Goal: Transaction & Acquisition: Purchase product/service

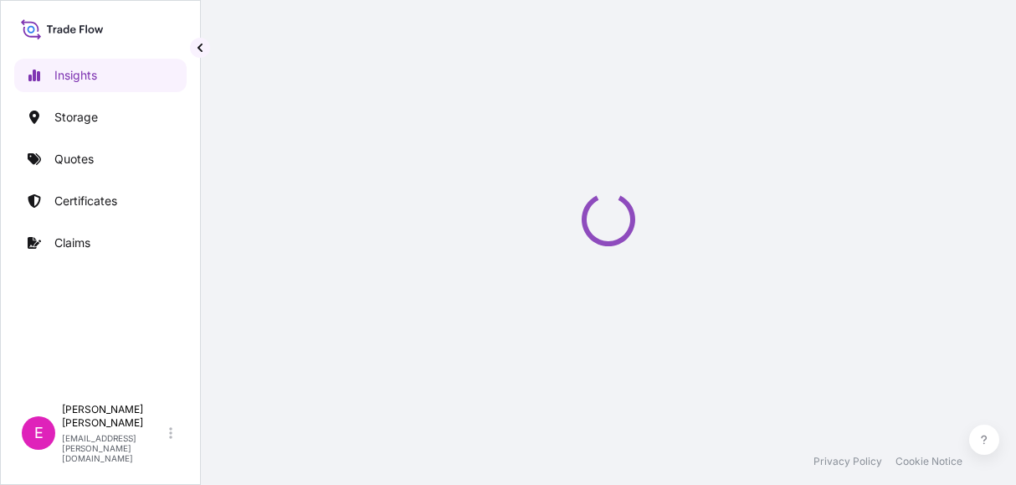
select select "2025"
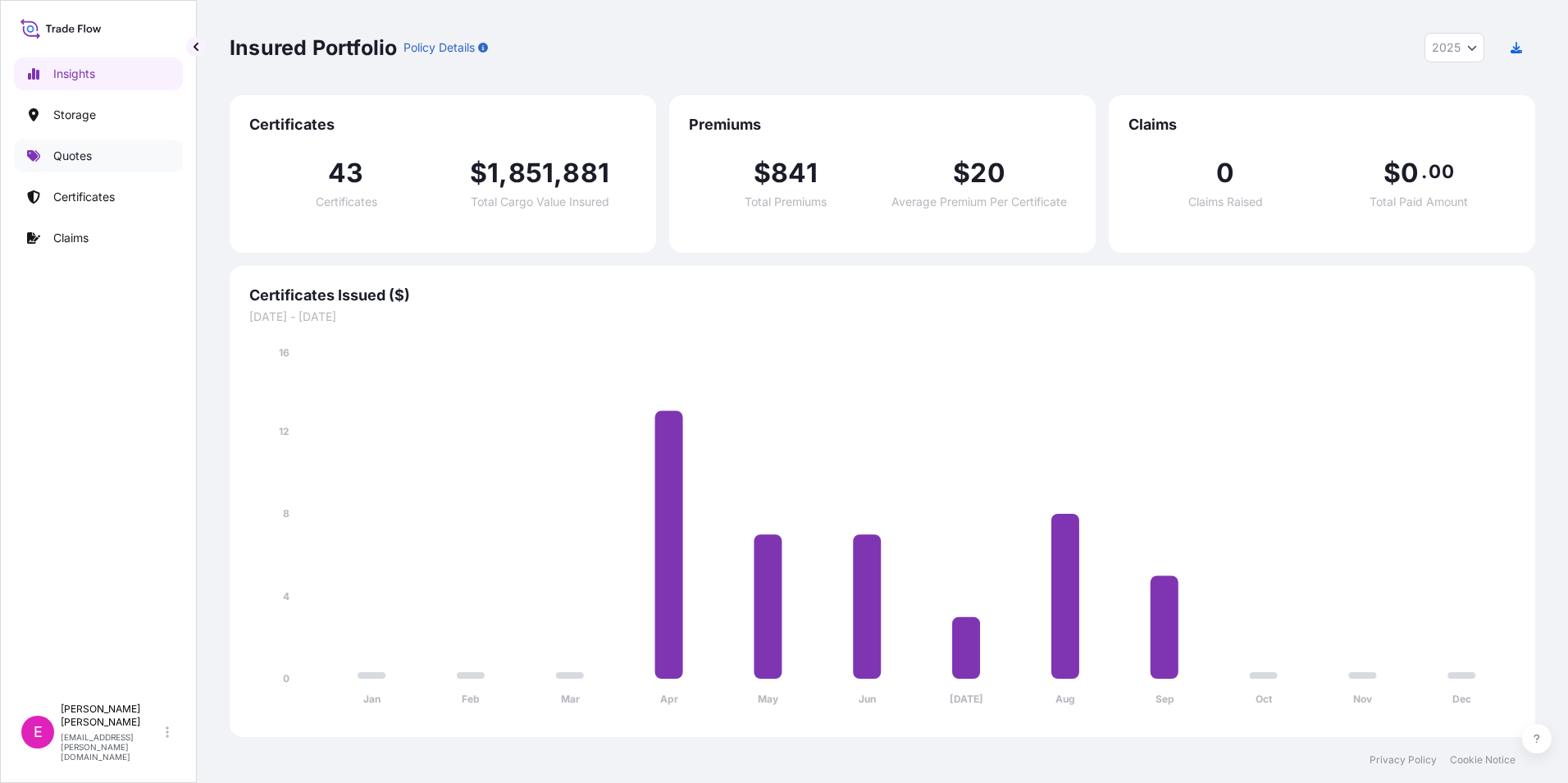
click at [78, 163] on p "Quotes" at bounding box center [71, 156] width 38 height 17
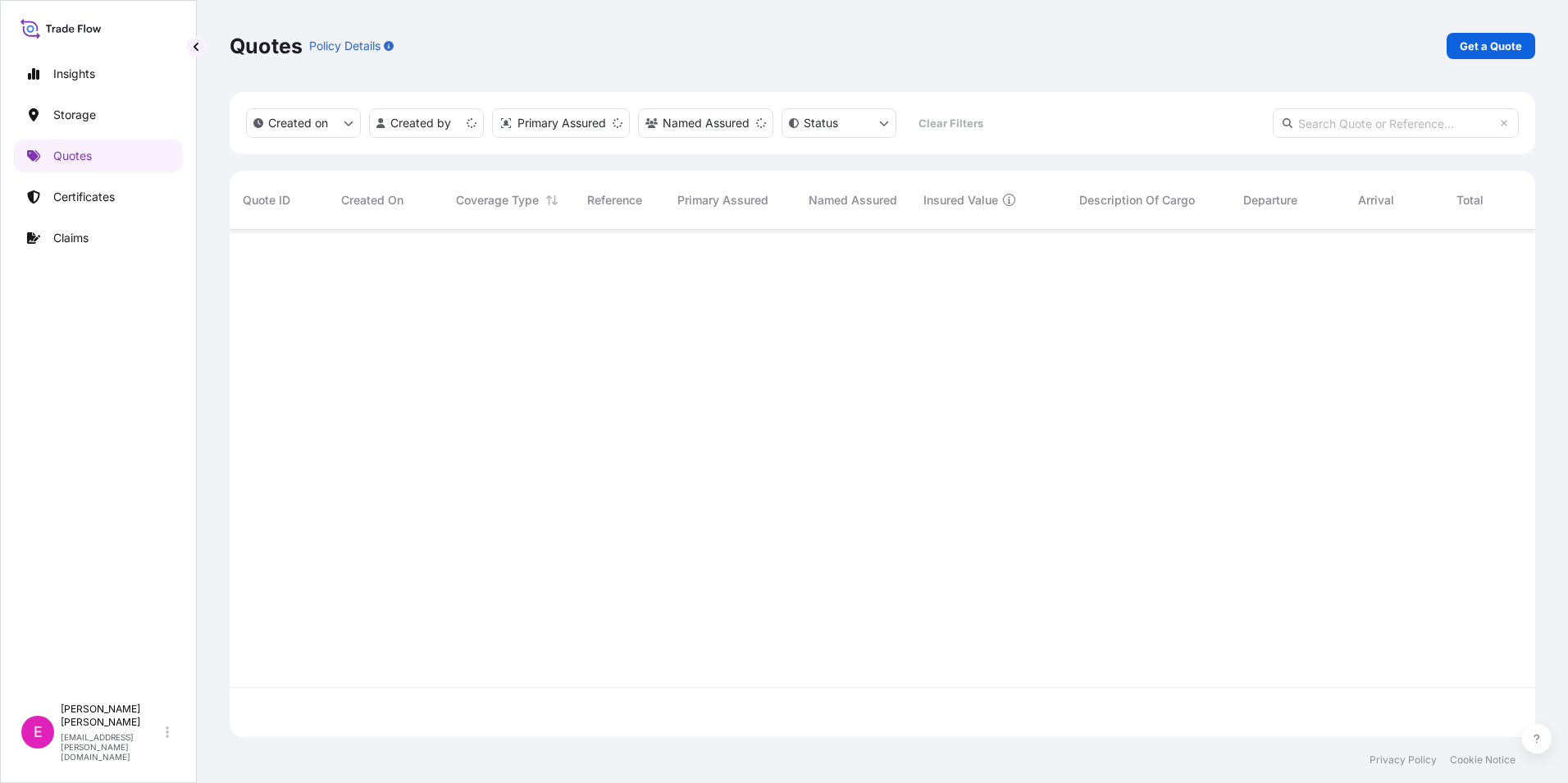
scroll to position [504, 1293]
click at [995, 48] on p "Get a Quote" at bounding box center [1491, 46] width 63 height 17
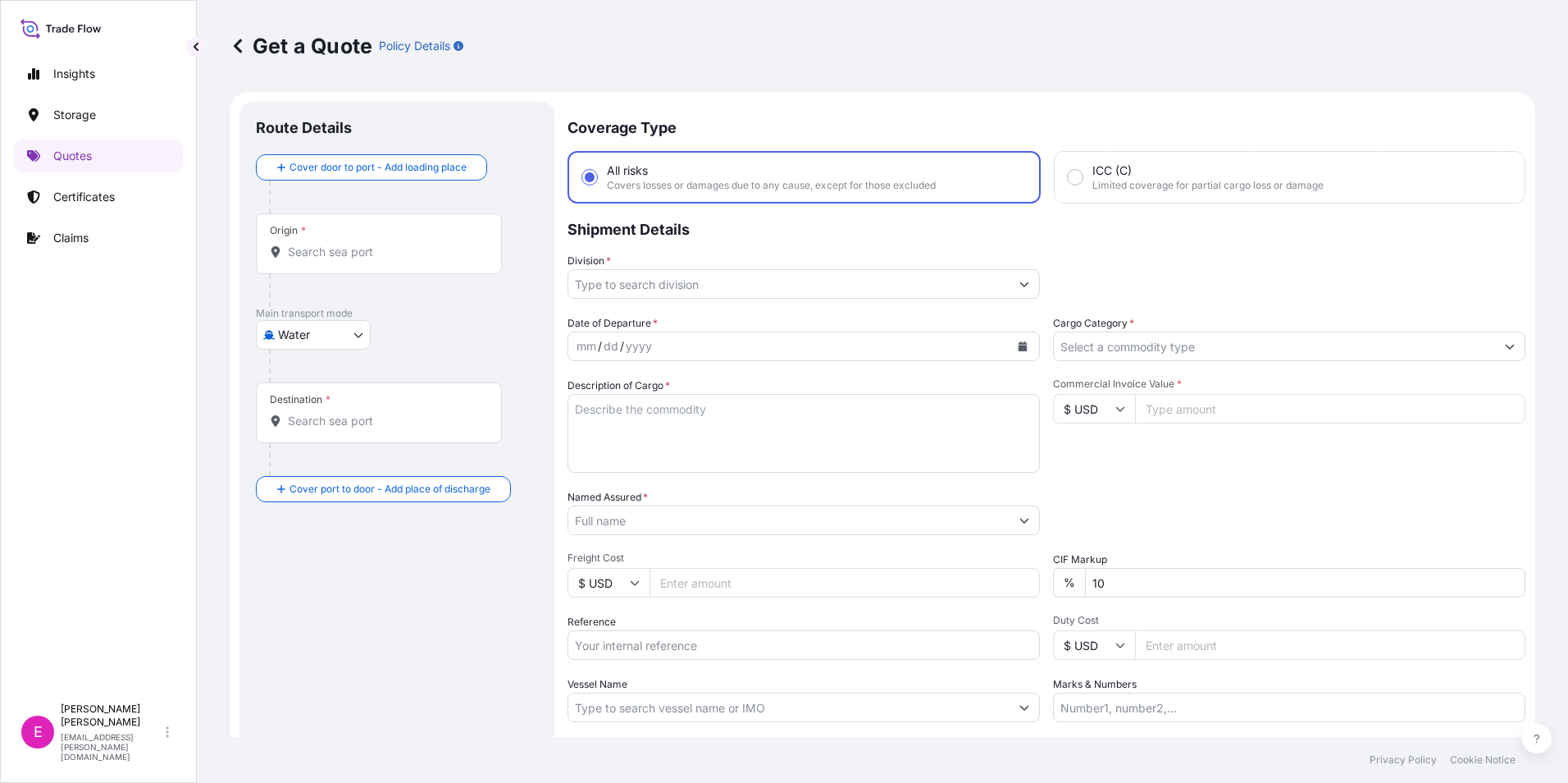
scroll to position [26, 0]
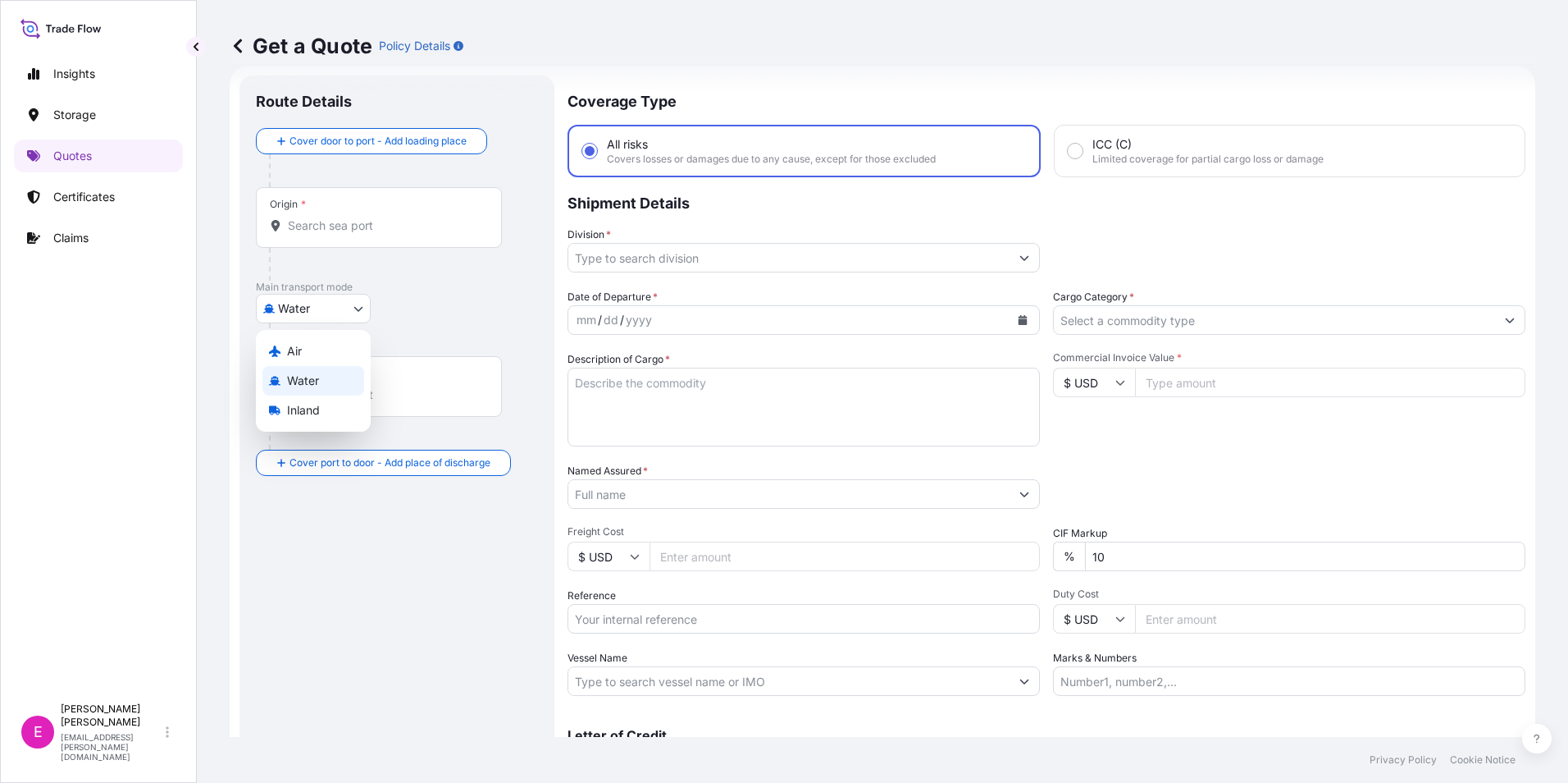
click at [358, 317] on body "Insights Storage Quotes Certificates Claims E Emily Leong lai.leong@psabdp.com …" at bounding box center [784, 391] width 1568 height 783
click at [335, 361] on div "Air" at bounding box center [313, 351] width 102 height 29
select select "Air"
click at [372, 219] on div "Origin *" at bounding box center [378, 224] width 246 height 61
click at [372, 224] on input "Origin *" at bounding box center [385, 232] width 194 height 17
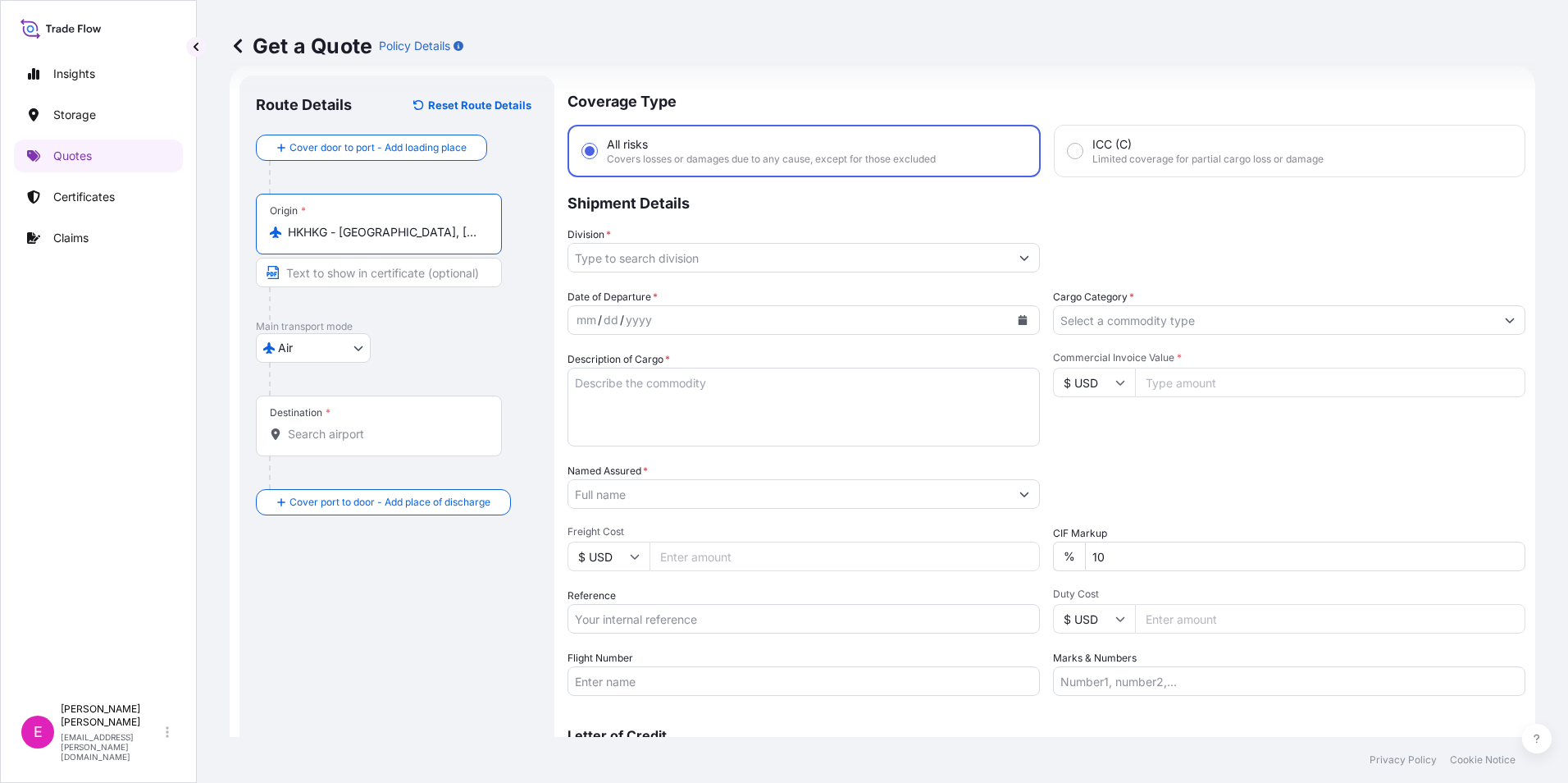
type input "HKHKG - Hong Kong, Hong Kong"
click at [300, 421] on div "Destination *" at bounding box center [381, 426] width 252 height 61
click at [300, 426] on input "Destination *" at bounding box center [387, 434] width 199 height 17
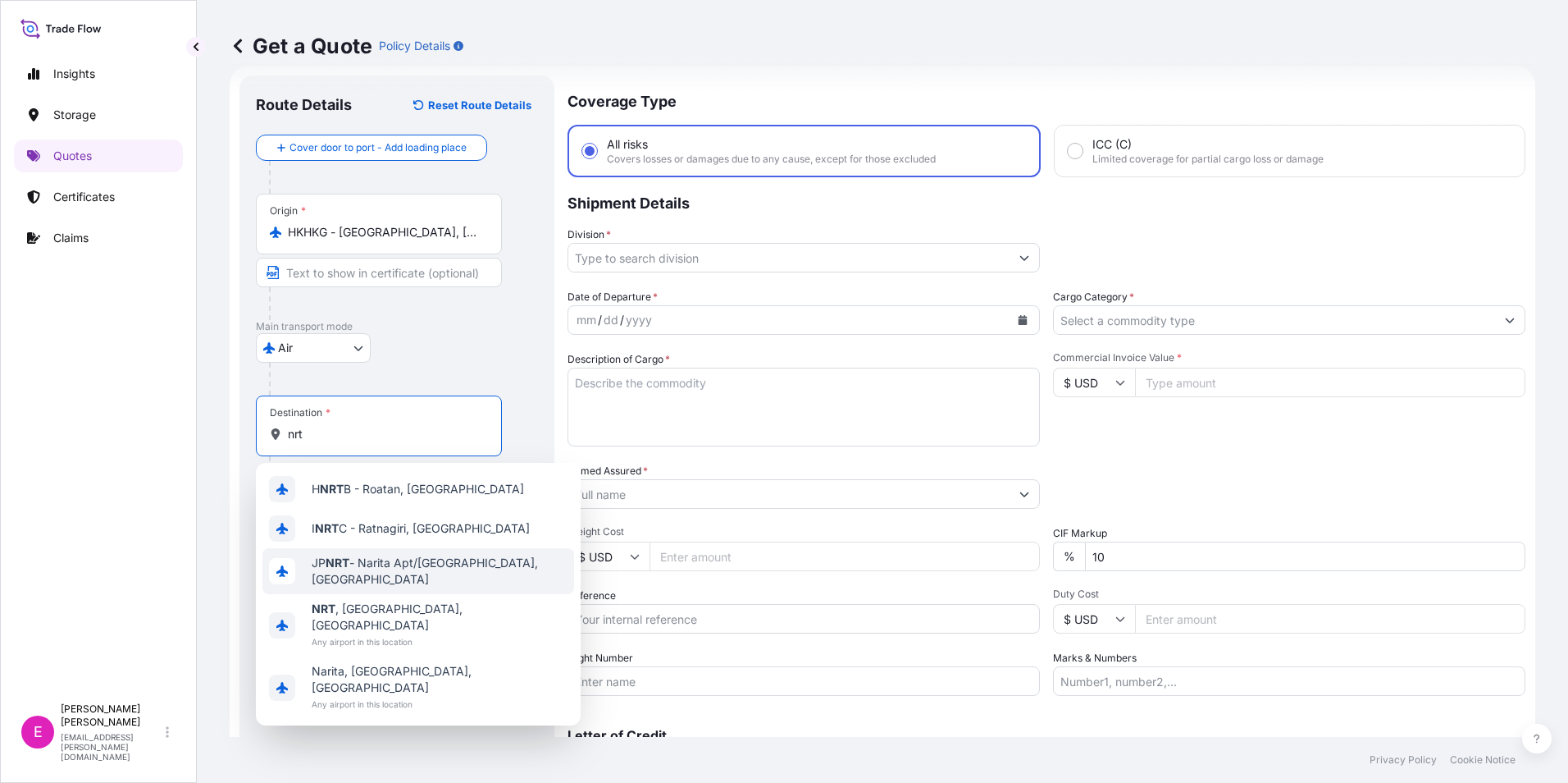
click at [350, 474] on span "JP NRT - Narita Apt/Tokyo, Japan" at bounding box center [439, 570] width 256 height 32
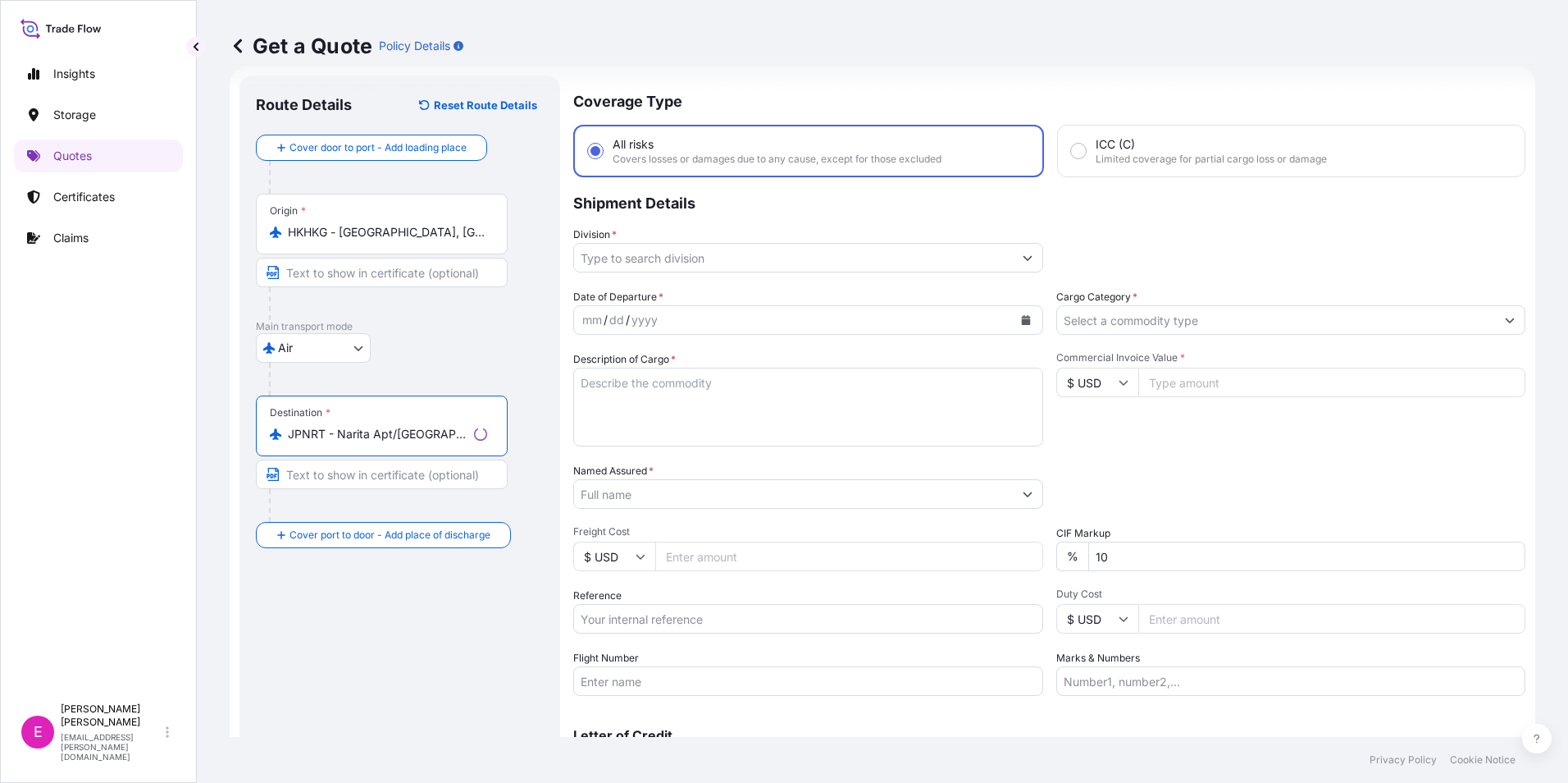
type input "JPNRT - Narita Apt/Tokyo, Japan"
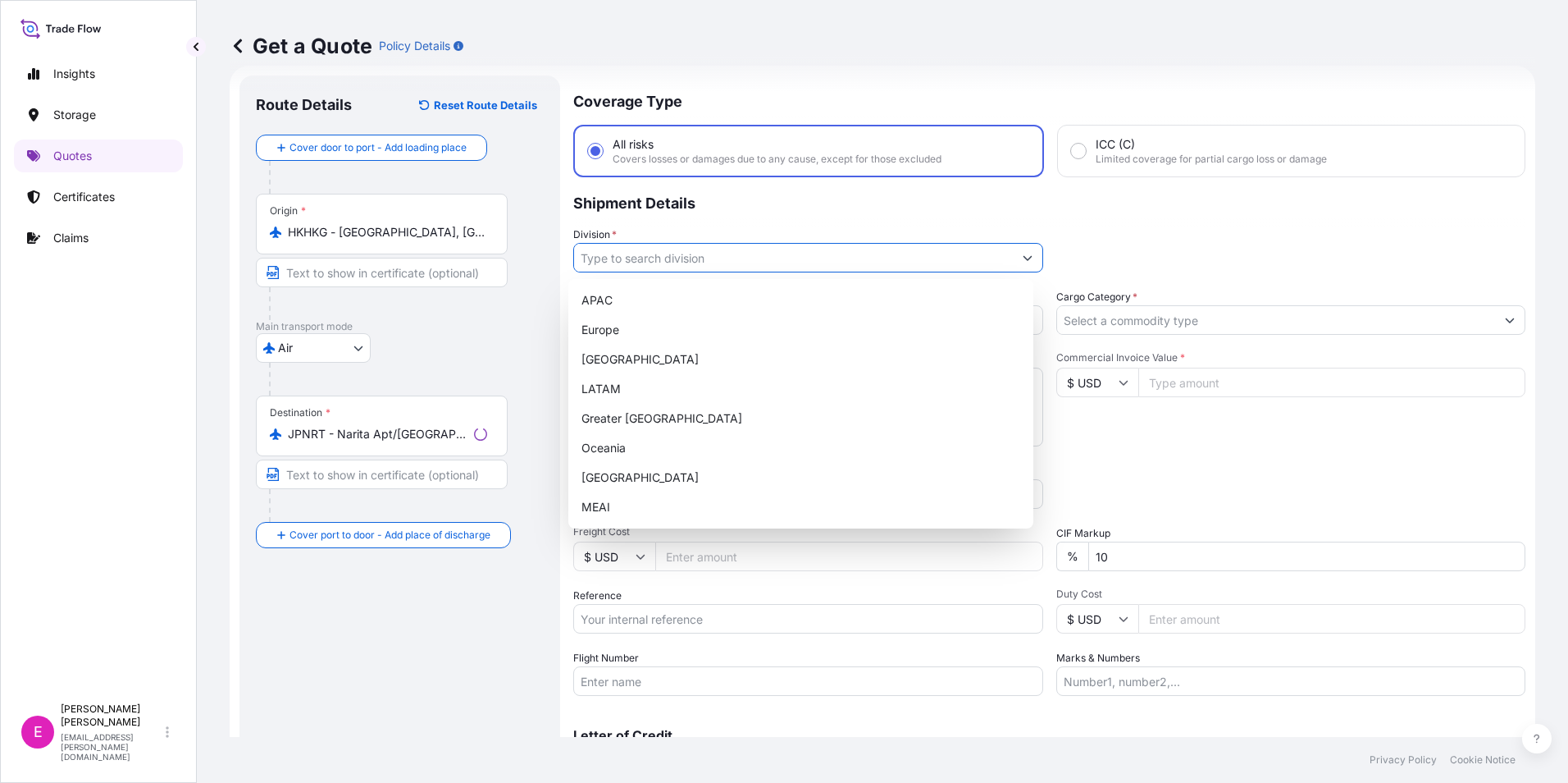
click at [707, 255] on input "Division *" at bounding box center [793, 258] width 439 height 29
click at [668, 305] on div "APAC" at bounding box center [800, 300] width 451 height 29
type input "APAC"
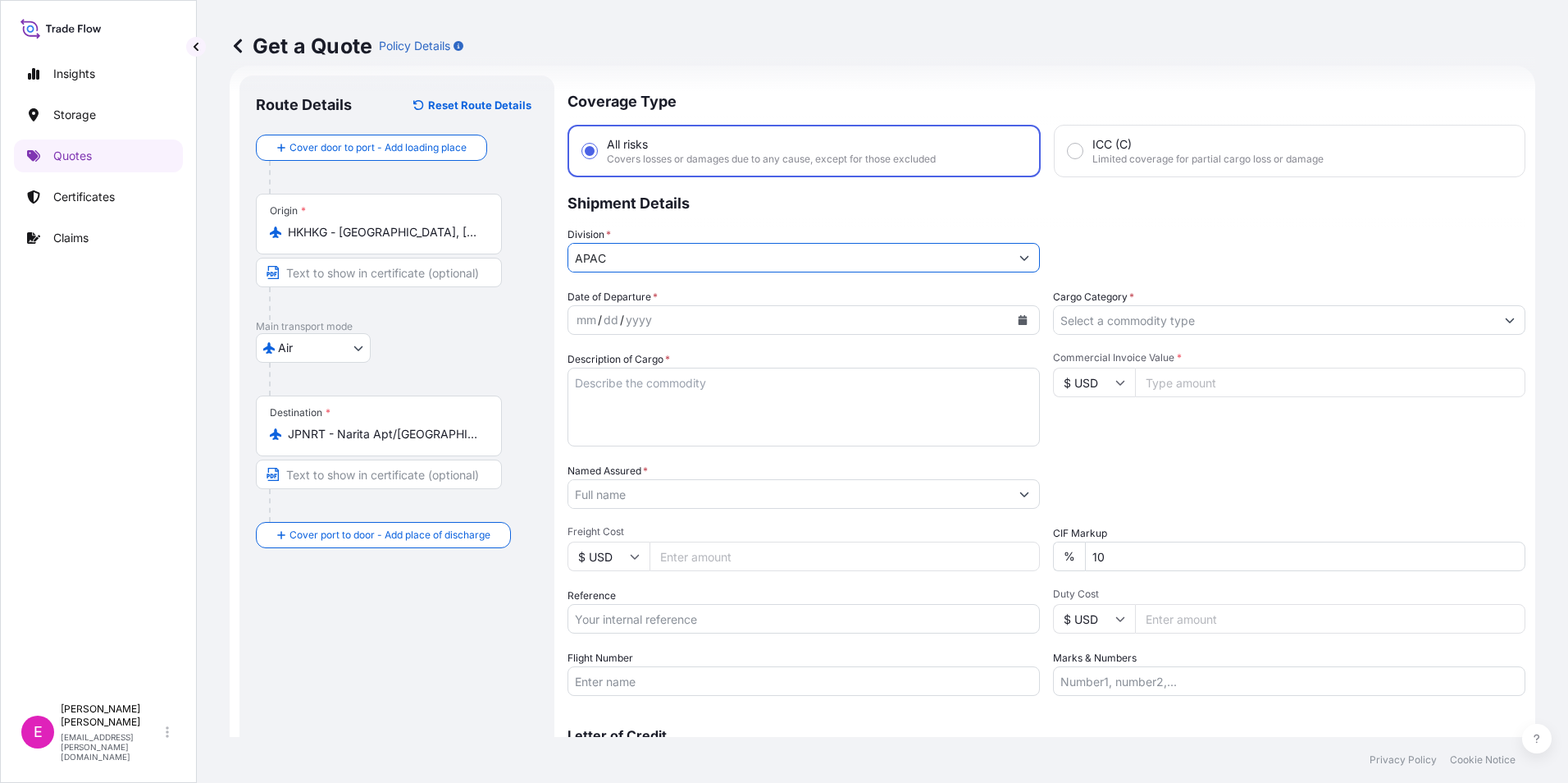
click at [696, 314] on div "mm / dd / yyyy" at bounding box center [788, 319] width 441 height 29
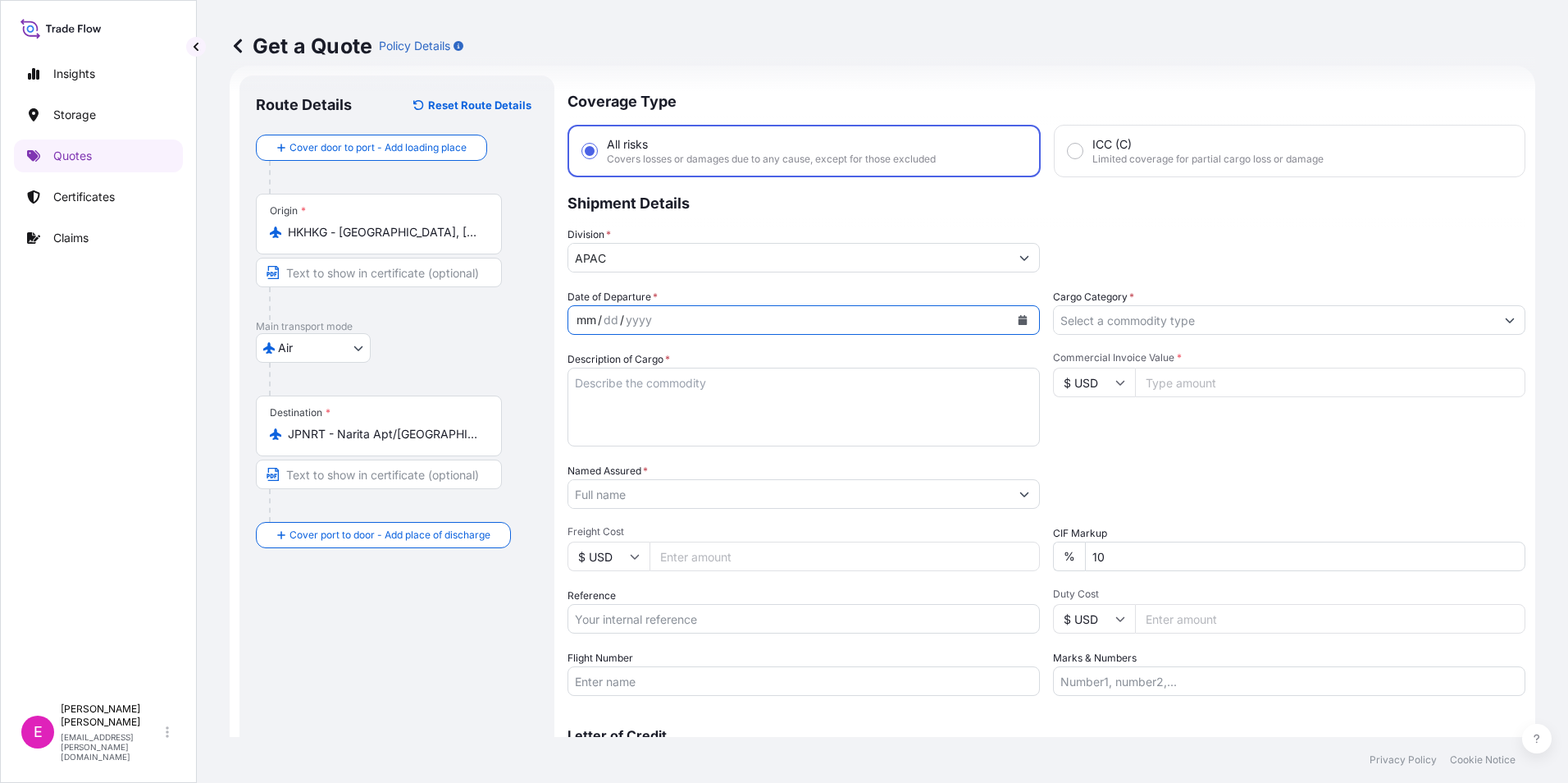
click at [995, 317] on button "Calendar" at bounding box center [1022, 319] width 26 height 26
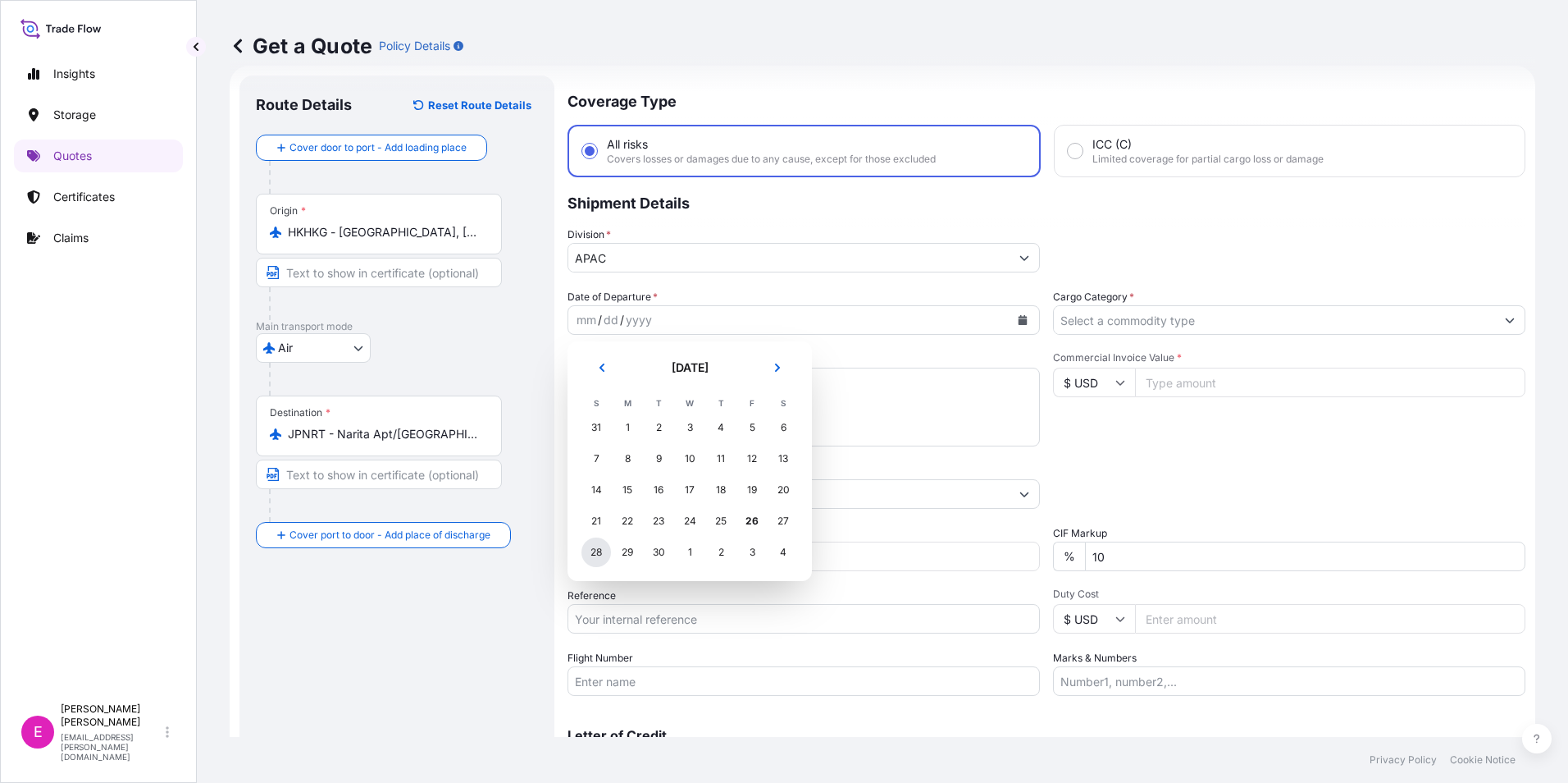
click at [586, 474] on div "28" at bounding box center [596, 552] width 29 height 29
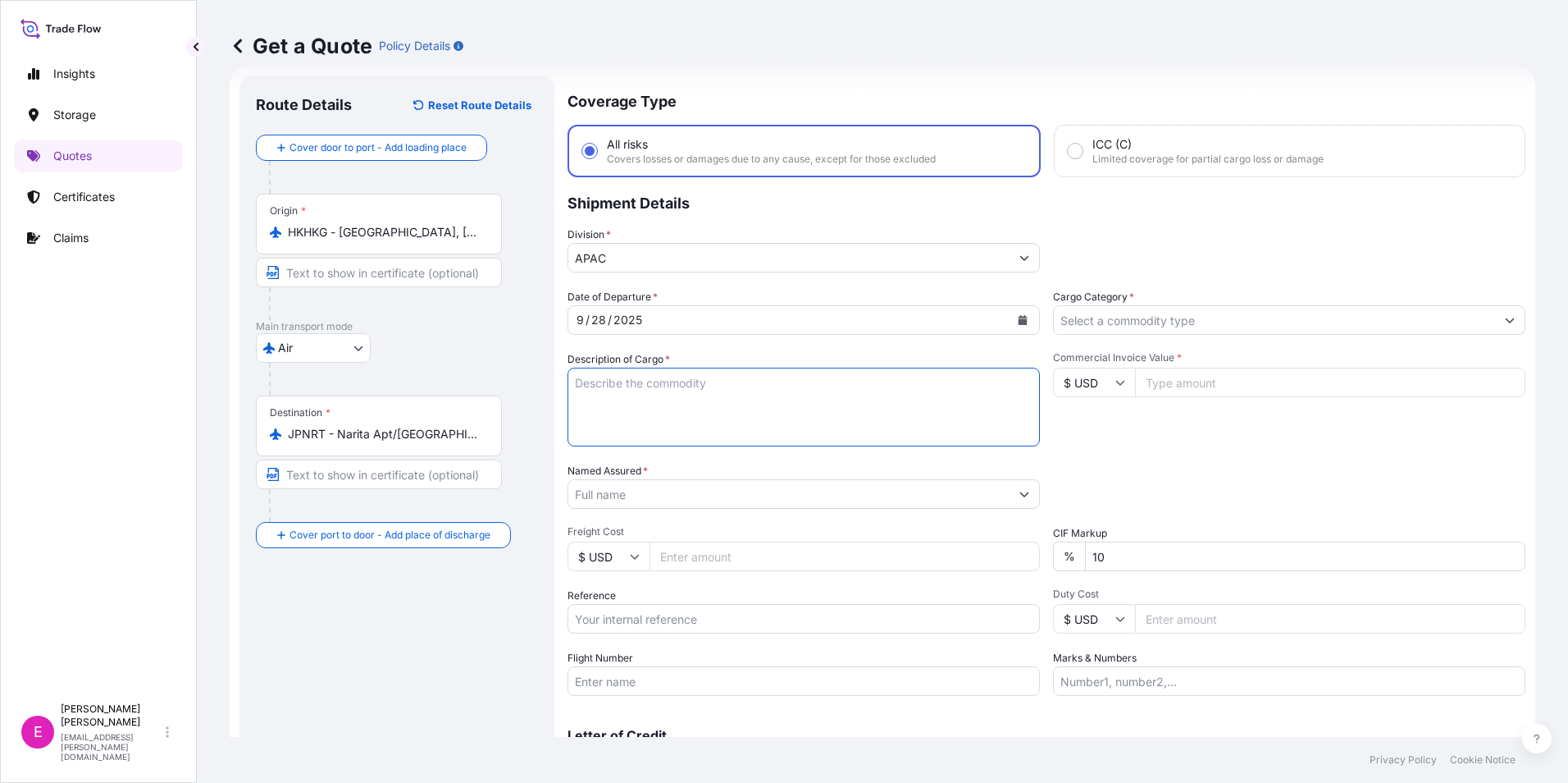
click at [827, 385] on textarea "Description of Cargo *" at bounding box center [803, 407] width 472 height 78
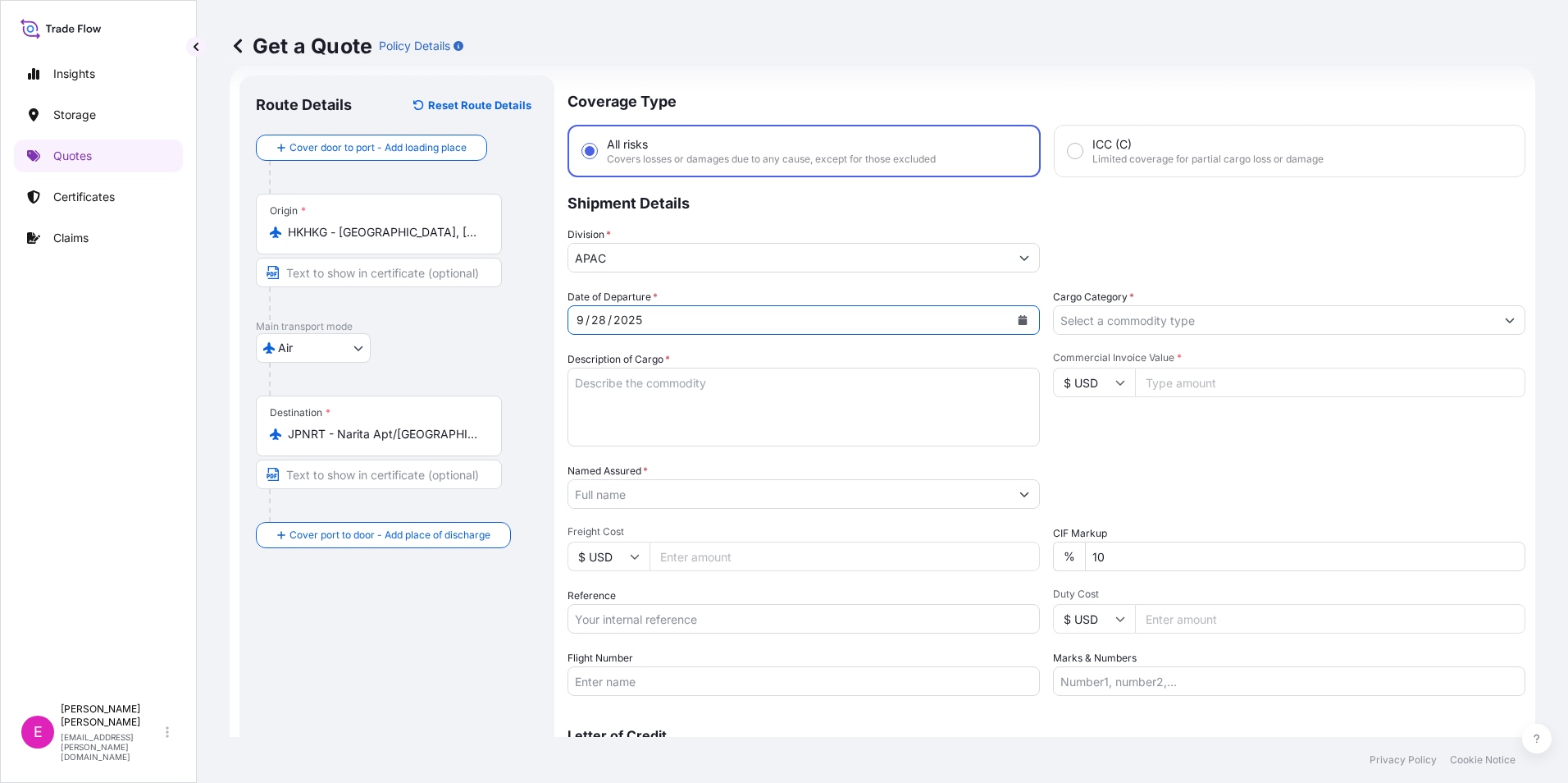
click at [995, 315] on button "Calendar" at bounding box center [1022, 319] width 26 height 26
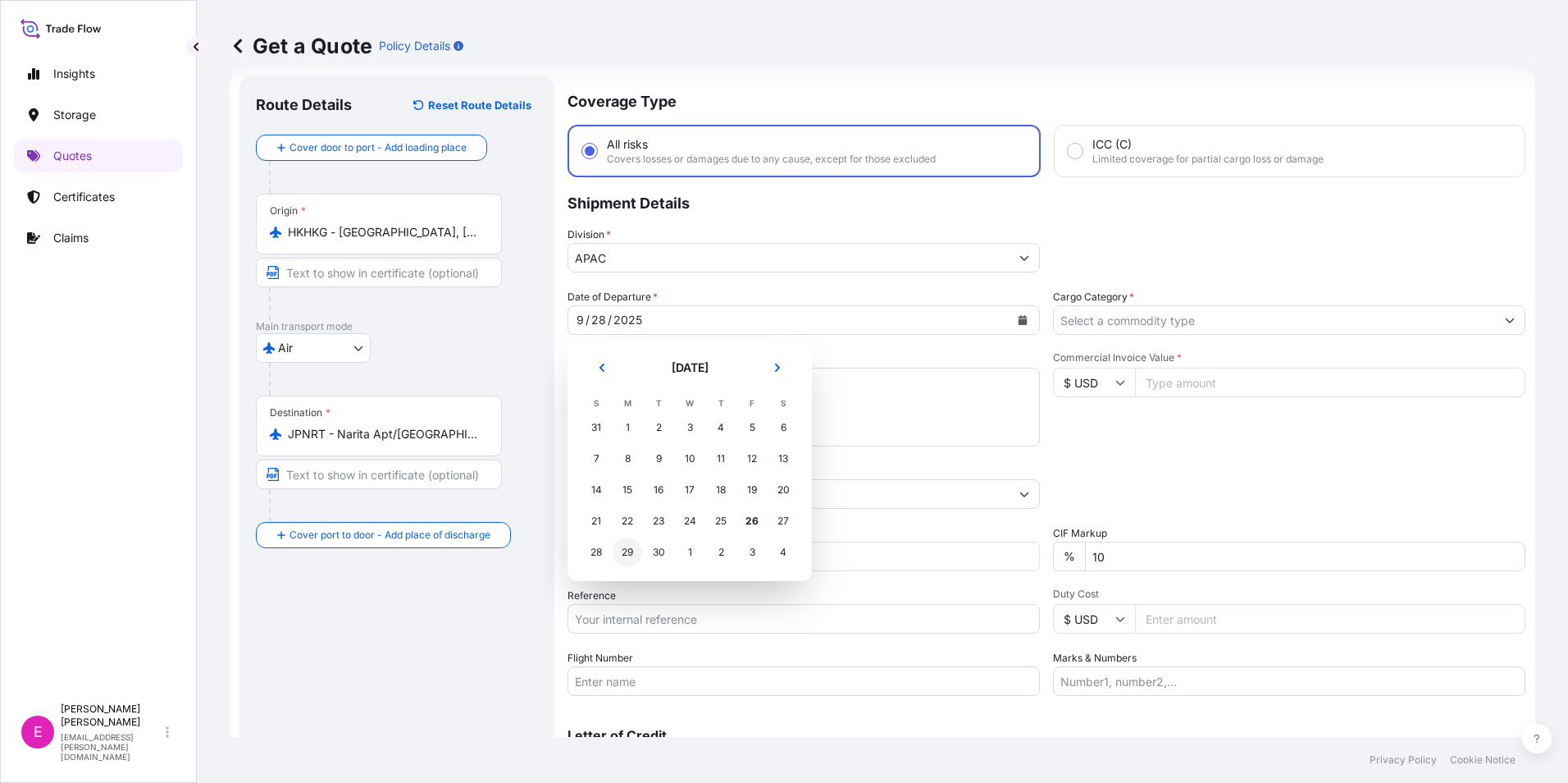
click at [623, 474] on div "29" at bounding box center [627, 552] width 29 height 29
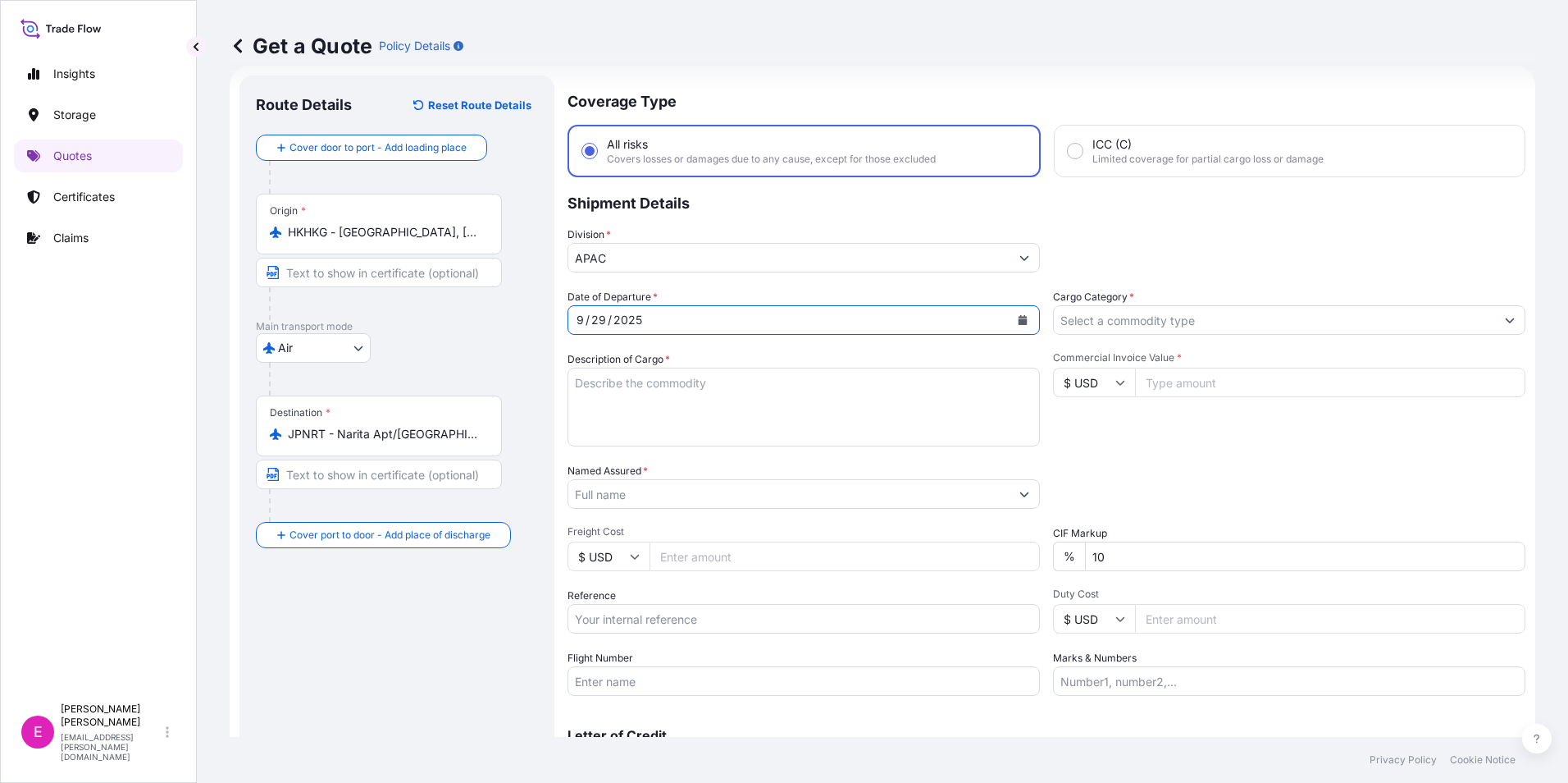
click at [744, 407] on textarea "Description of Cargo *" at bounding box center [803, 407] width 472 height 78
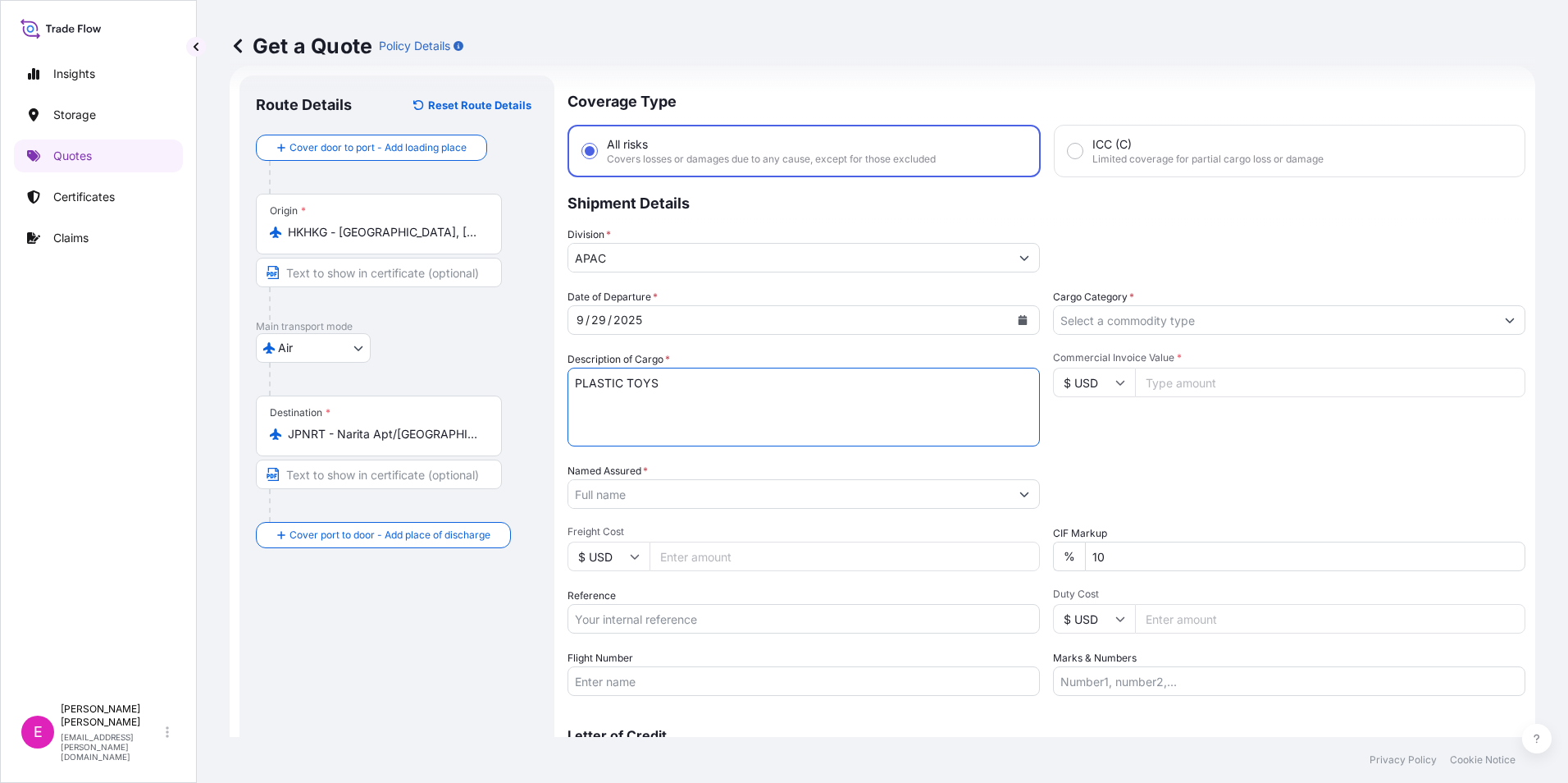
type textarea "PLASTIC TOYS"
click at [995, 305] on div "Cargo Category *" at bounding box center [1289, 312] width 472 height 46
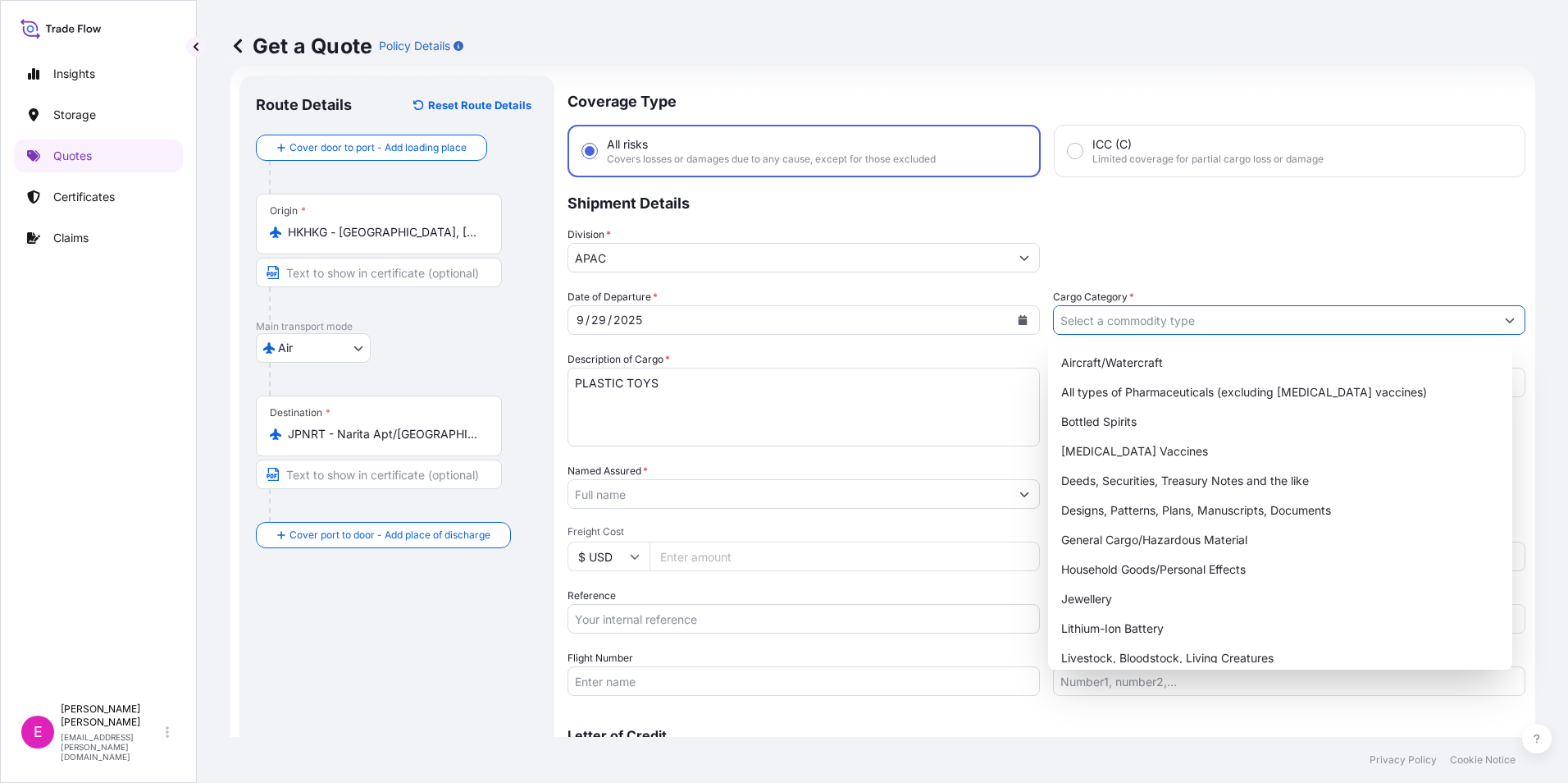
click at [995, 316] on input "Cargo Category *" at bounding box center [1274, 319] width 441 height 29
click at [995, 474] on div "General Cargo/Hazardous Material" at bounding box center [1280, 540] width 451 height 29
type input "General Cargo/Hazardous Material"
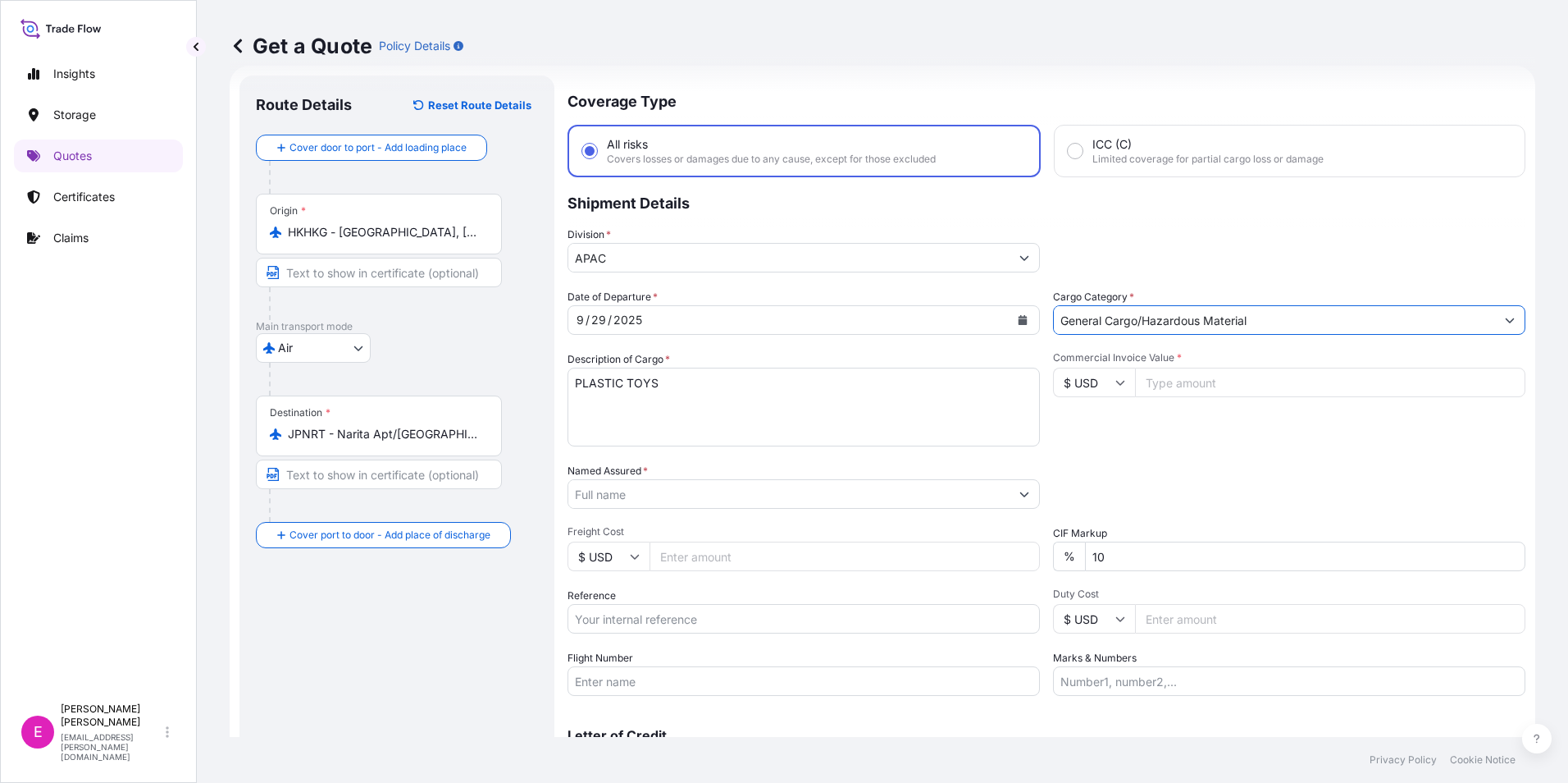
click at [995, 374] on input "Commercial Invoice Value *" at bounding box center [1330, 382] width 391 height 29
type input "6417.44"
click at [755, 474] on input "Named Assured *" at bounding box center [785, 494] width 436 height 29
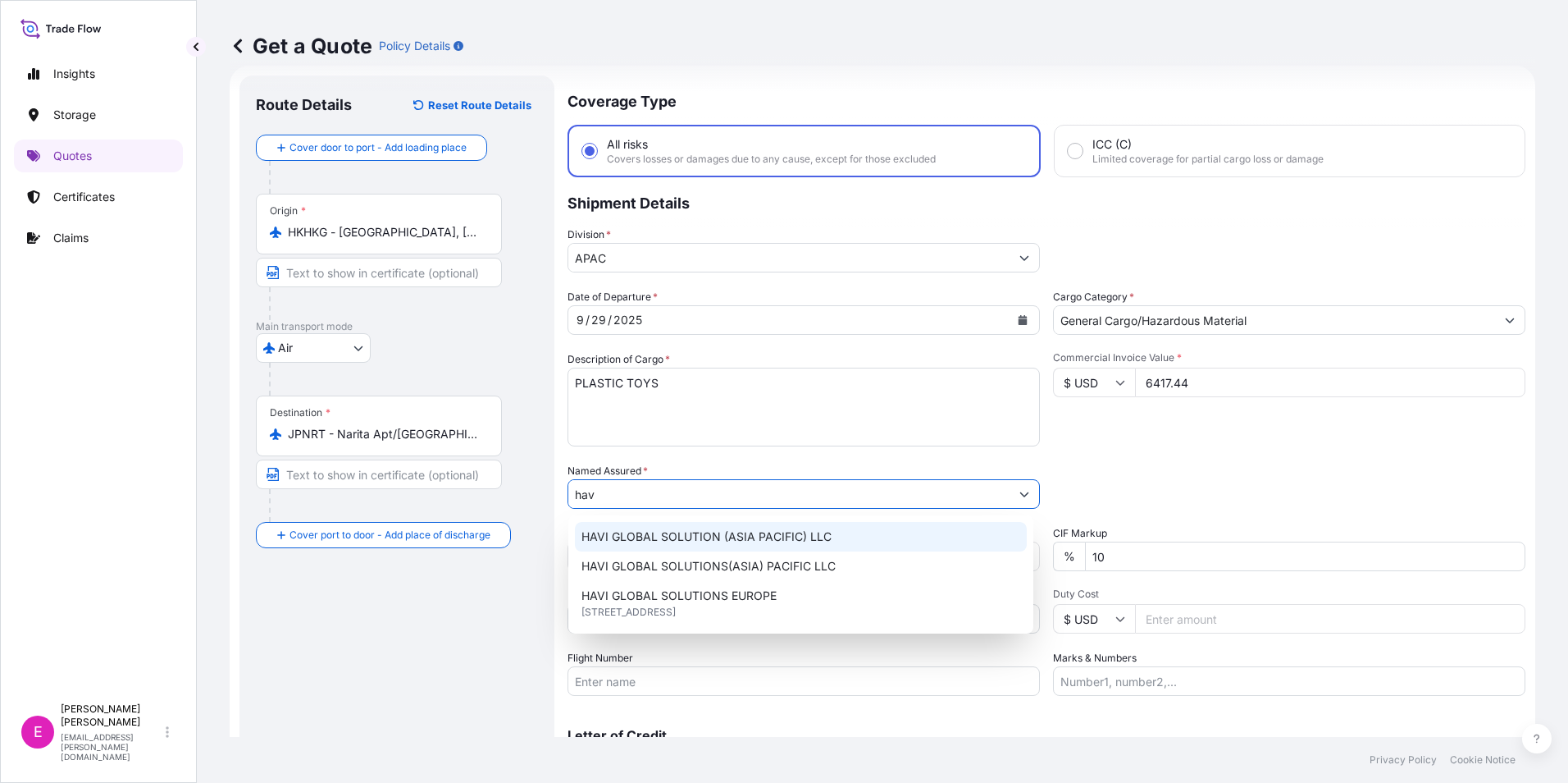
click at [770, 474] on span "HAVI GLOBAL SOLUTION (ASIA PACIFIC) LLC" at bounding box center [706, 536] width 250 height 17
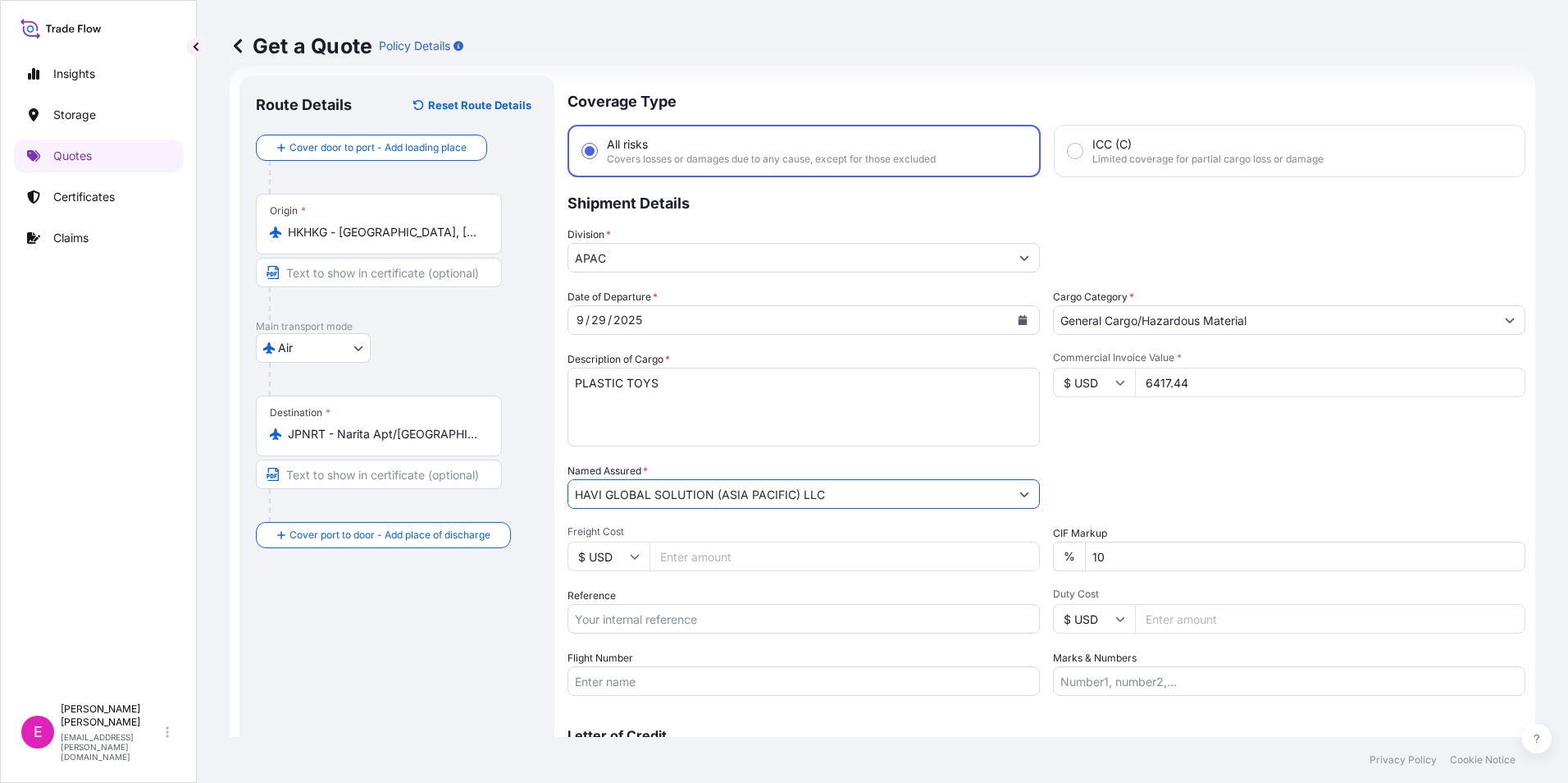
type input "HAVI GLOBAL SOLUTION (ASIA PACIFIC) LLC"
click at [835, 474] on input "Freight Cost" at bounding box center [844, 557] width 391 height 29
click at [817, 474] on input "Reference" at bounding box center [803, 618] width 472 height 29
click at [694, 474] on input "HAWB#BDPHKG173205" at bounding box center [803, 618] width 472 height 29
type input "HAWB#BDPHKG173215"
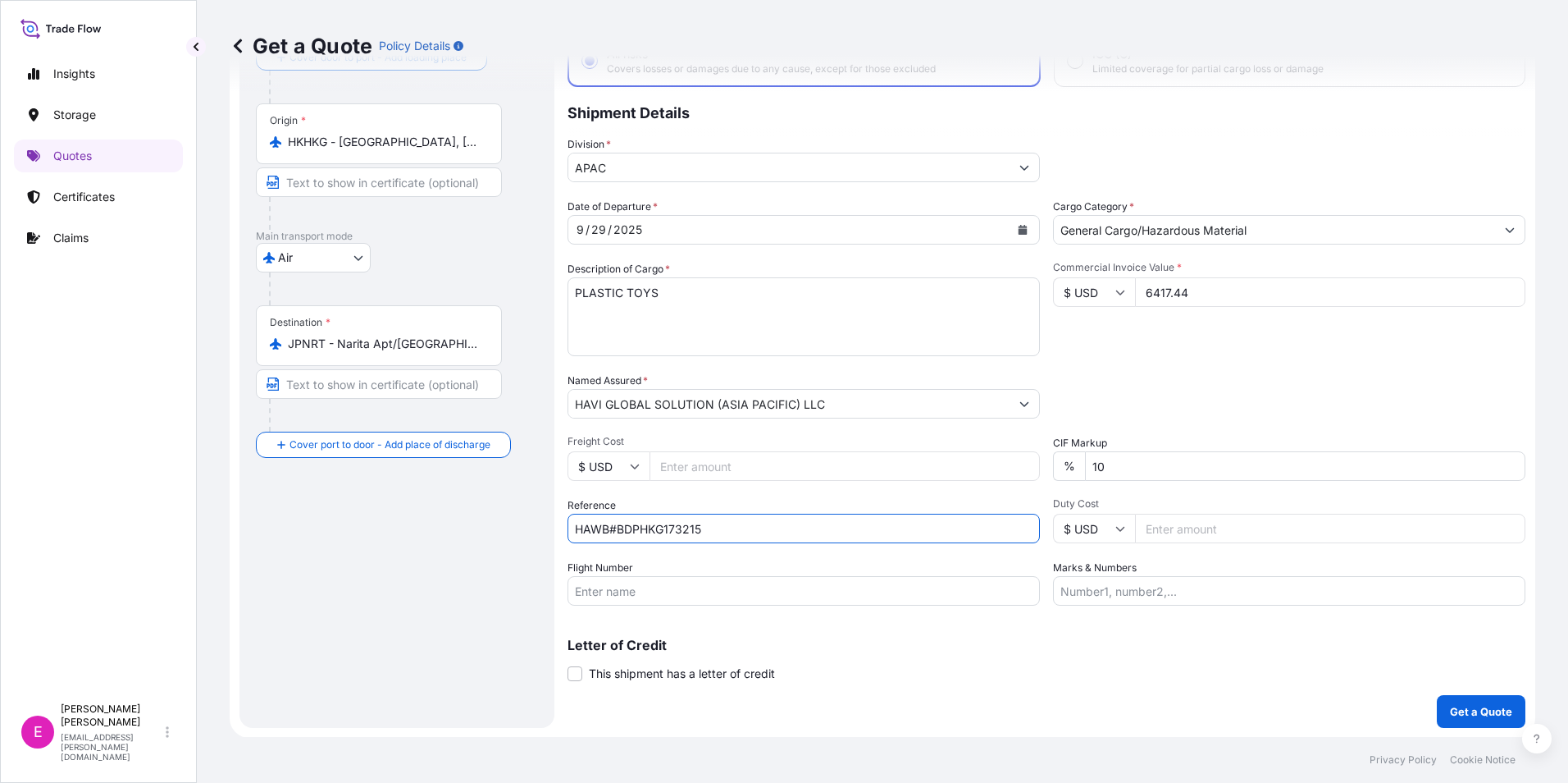
scroll to position [118, 0]
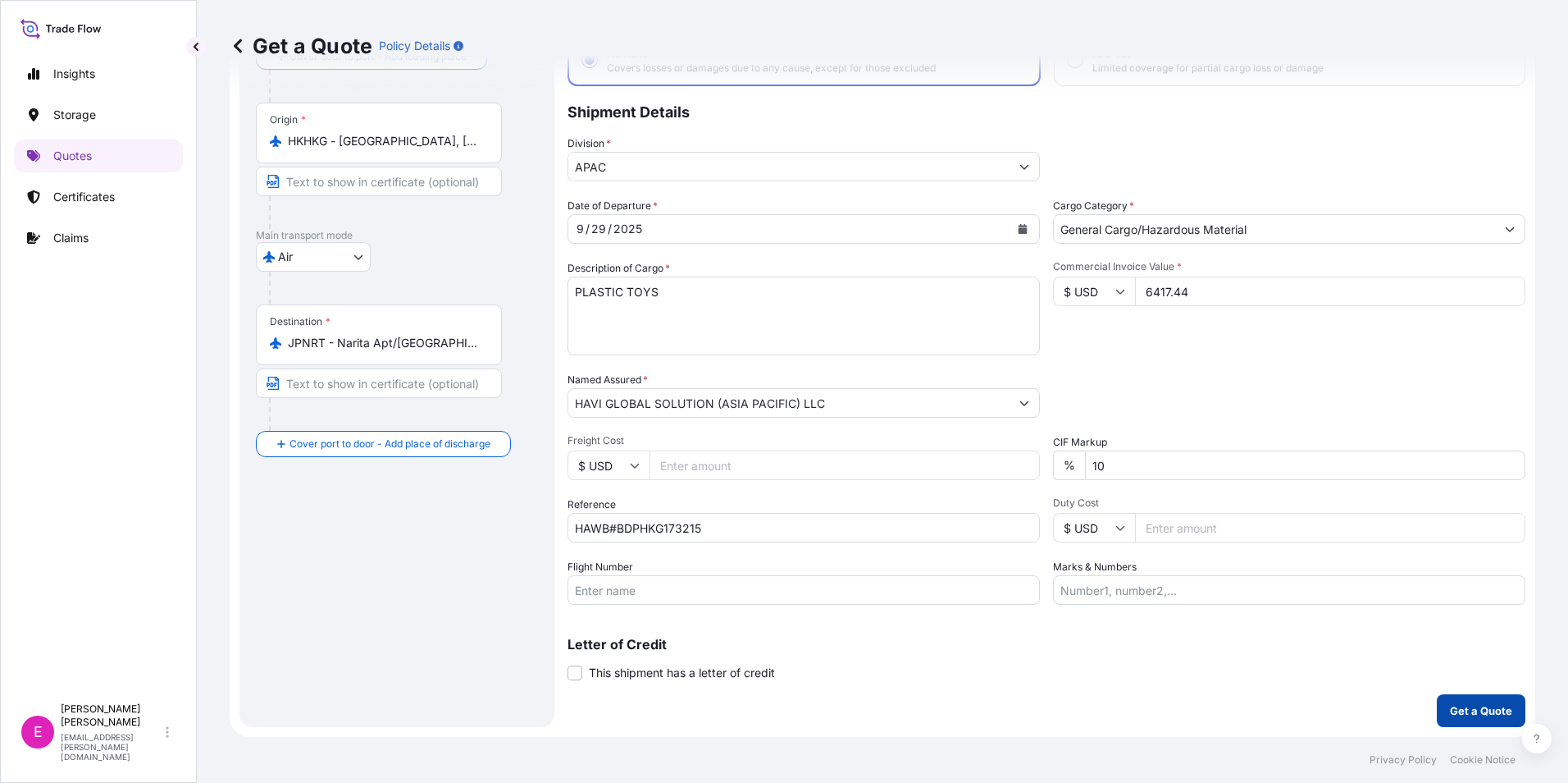
click at [995, 474] on p "Get a Quote" at bounding box center [1481, 710] width 63 height 17
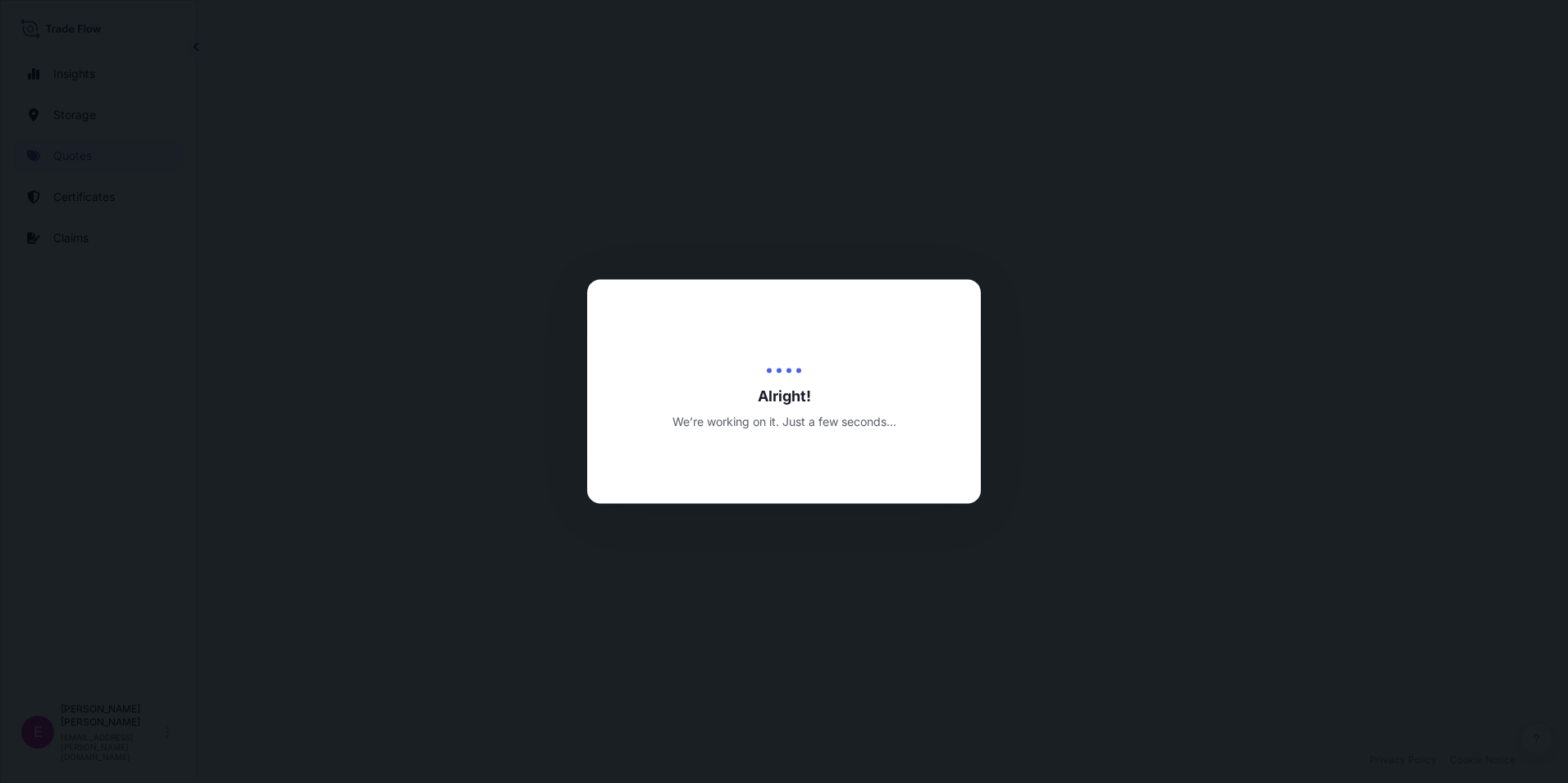
select select "Air"
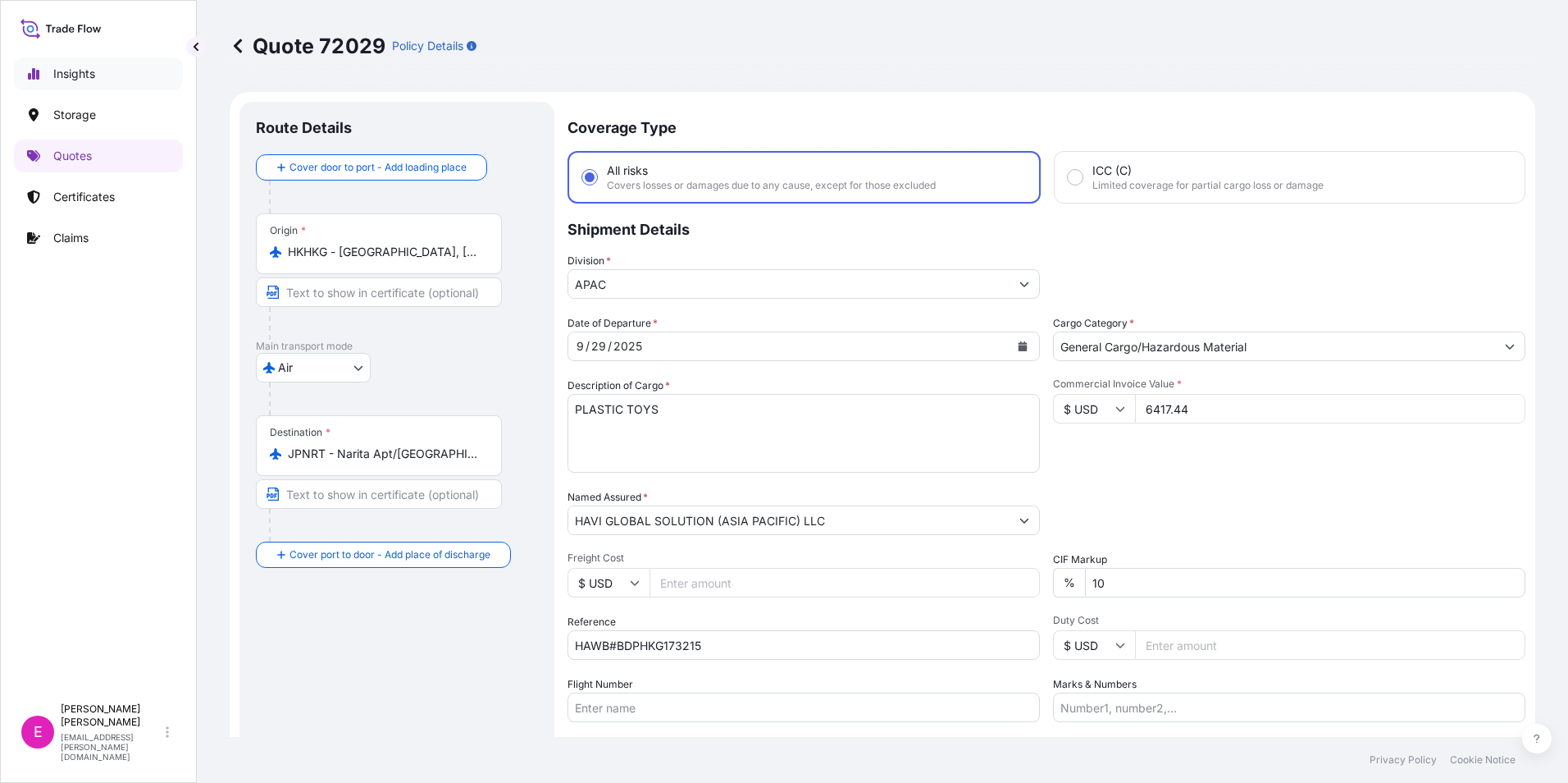
click at [80, 83] on link "Insights" at bounding box center [98, 73] width 168 height 32
select select "2025"
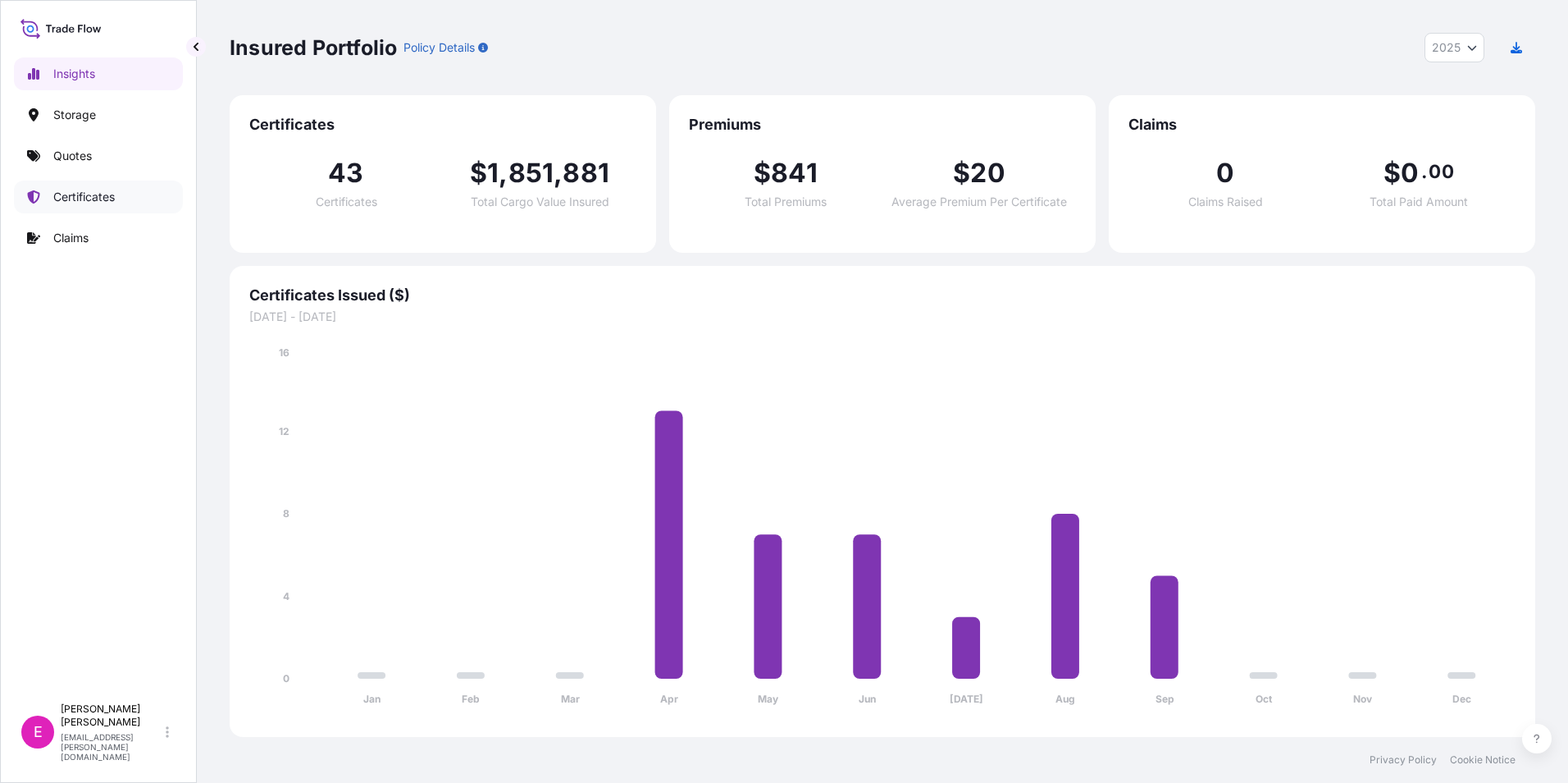
click at [73, 194] on p "Certificates" at bounding box center [83, 197] width 62 height 17
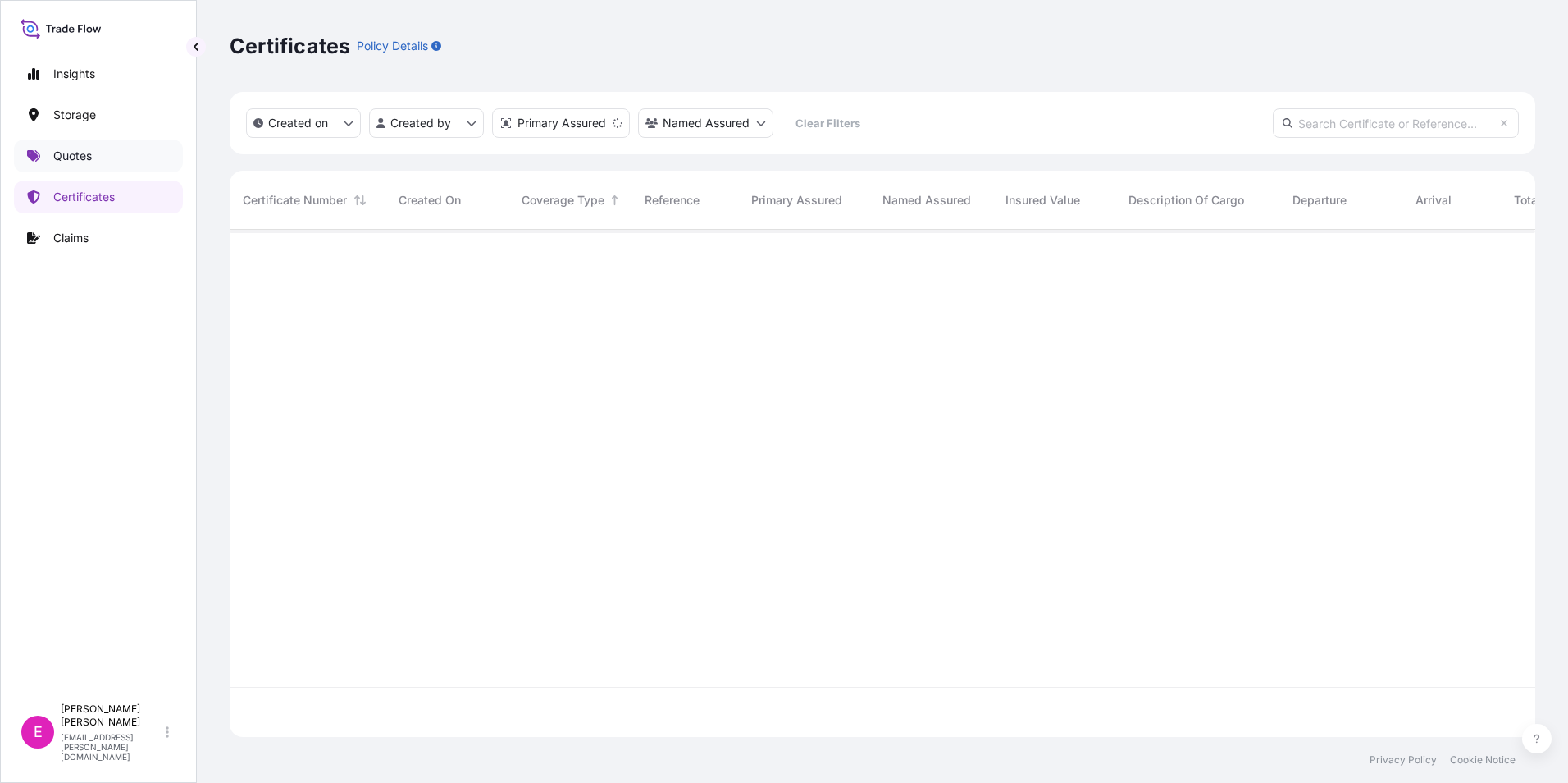
scroll to position [504, 1293]
click at [93, 155] on link "Quotes" at bounding box center [98, 155] width 168 height 32
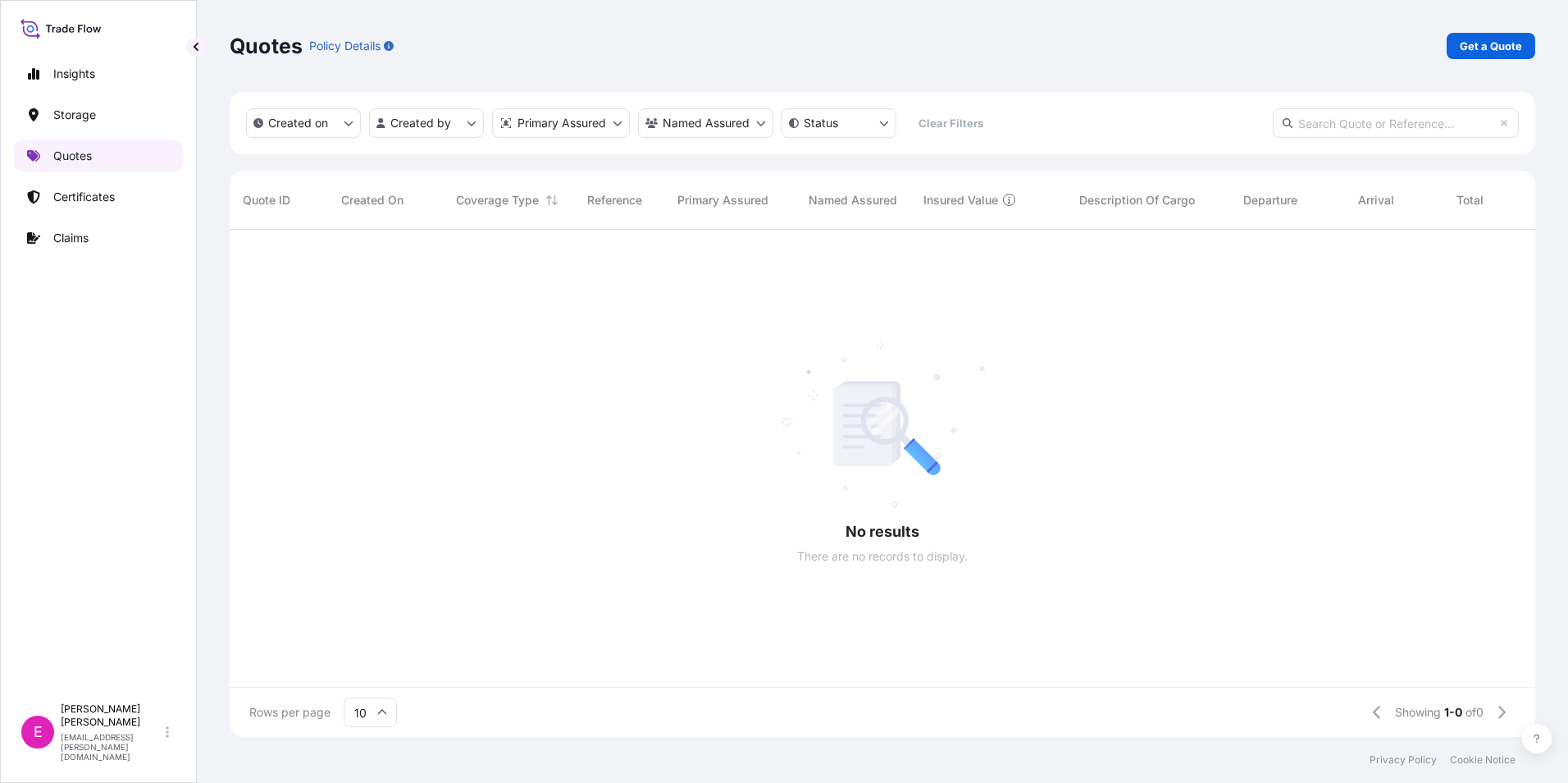
scroll to position [504, 1293]
